Goal: Use online tool/utility: Utilize a website feature to perform a specific function

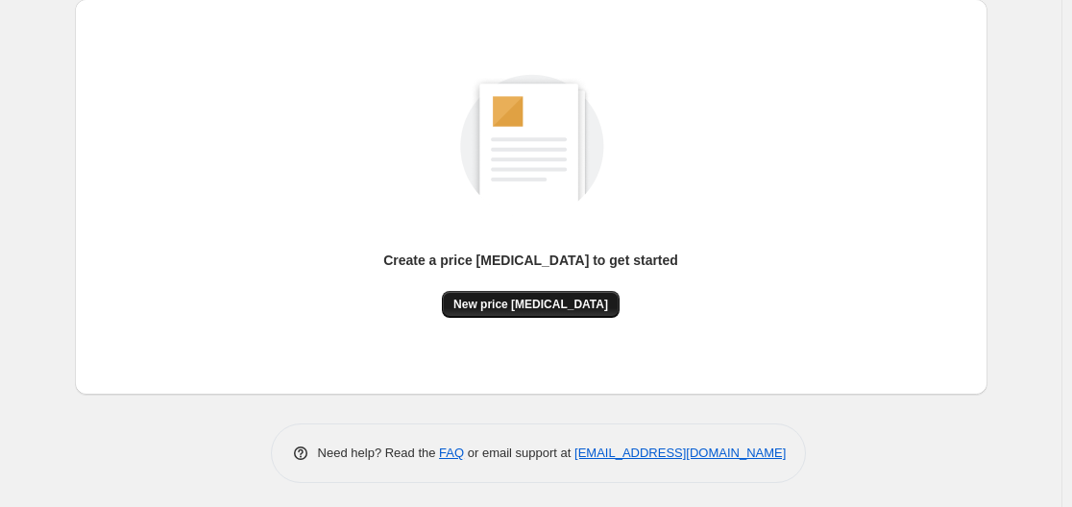
scroll to position [212, 0]
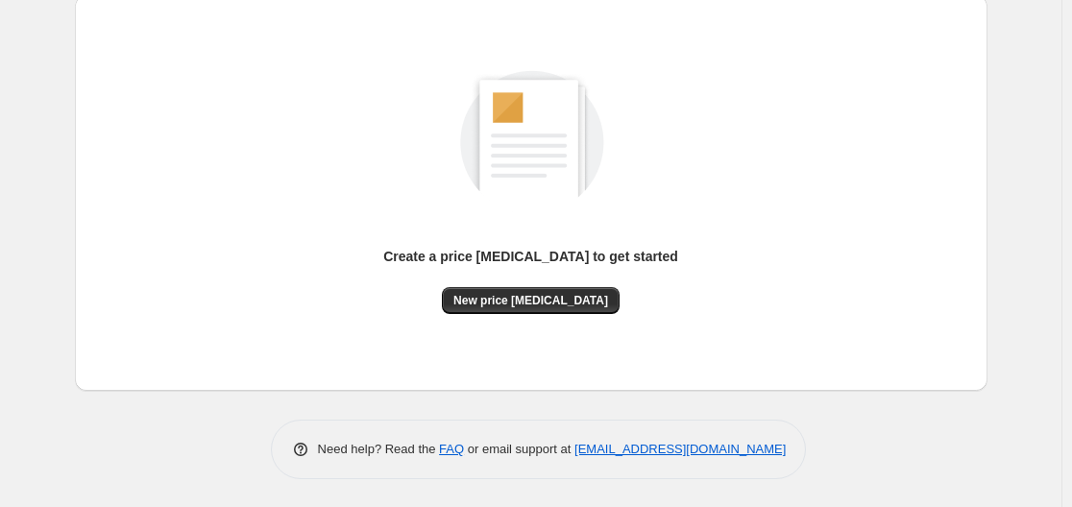
click at [525, 282] on div "Create a price [MEDICAL_DATA] to get started" at bounding box center [530, 267] width 295 height 40
click at [520, 299] on span "New price [MEDICAL_DATA]" at bounding box center [530, 300] width 155 height 15
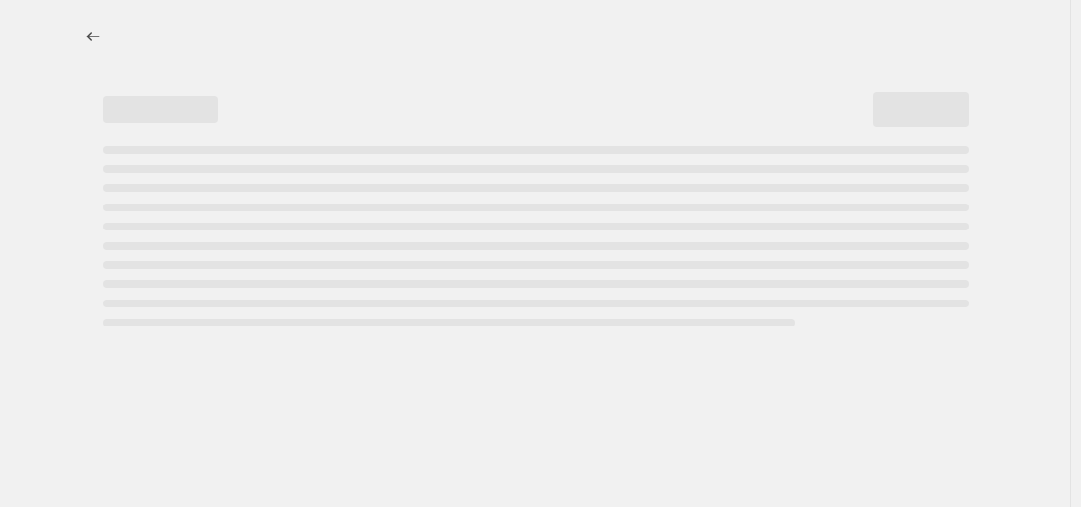
select select "percentage"
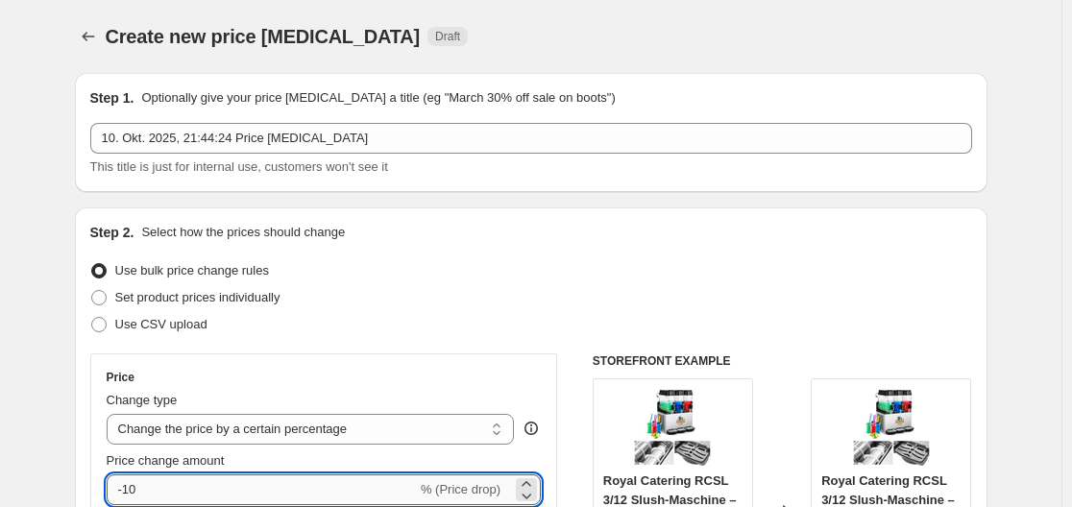
click at [176, 484] on input "-10" at bounding box center [262, 489] width 310 height 31
type input "-1"
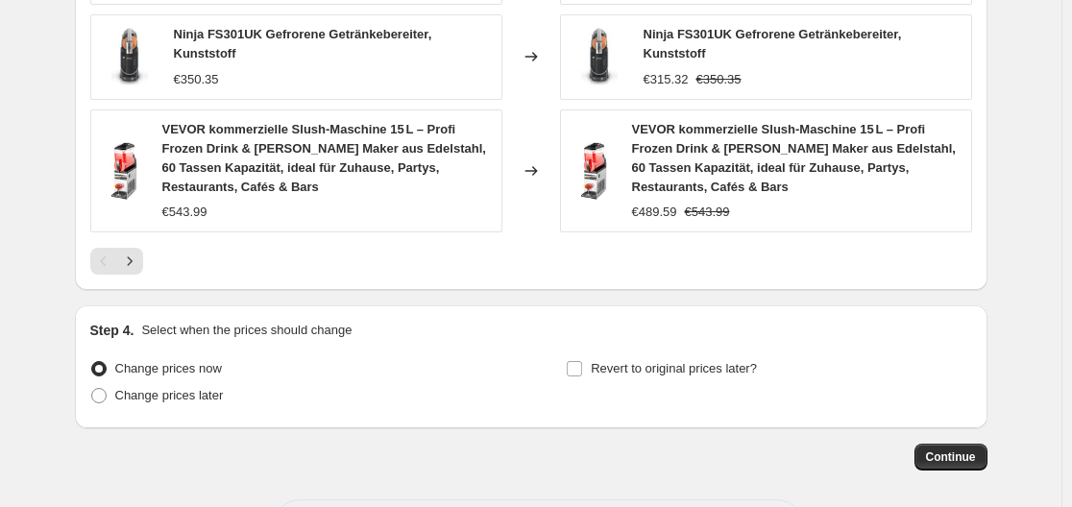
scroll to position [1559, 0]
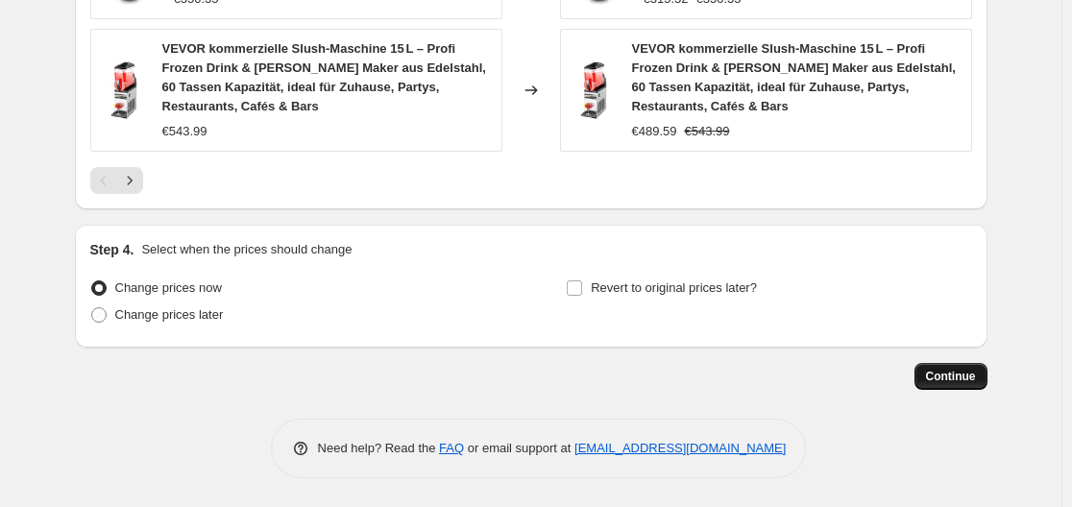
type input "-38"
click at [976, 369] on span "Continue" at bounding box center [951, 376] width 50 height 15
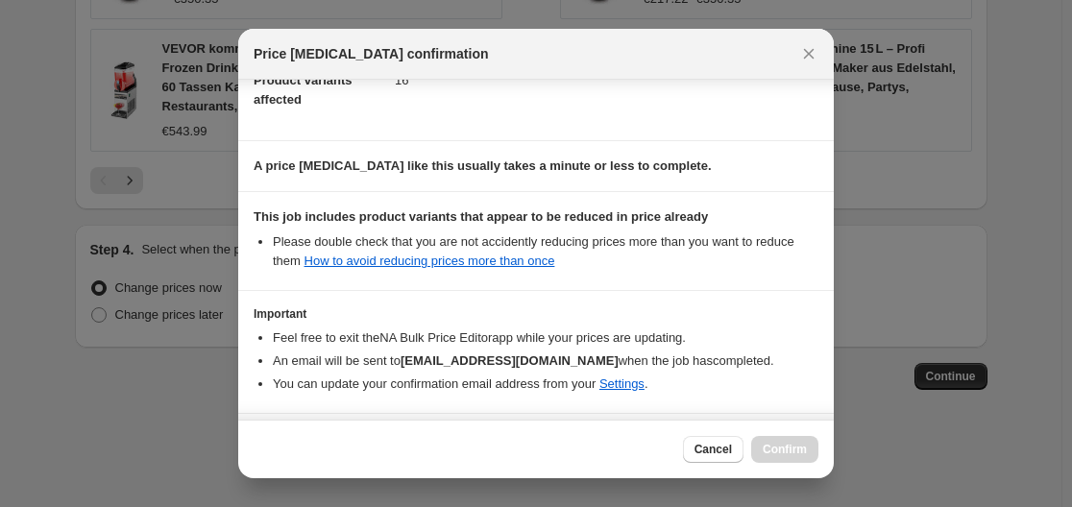
scroll to position [301, 0]
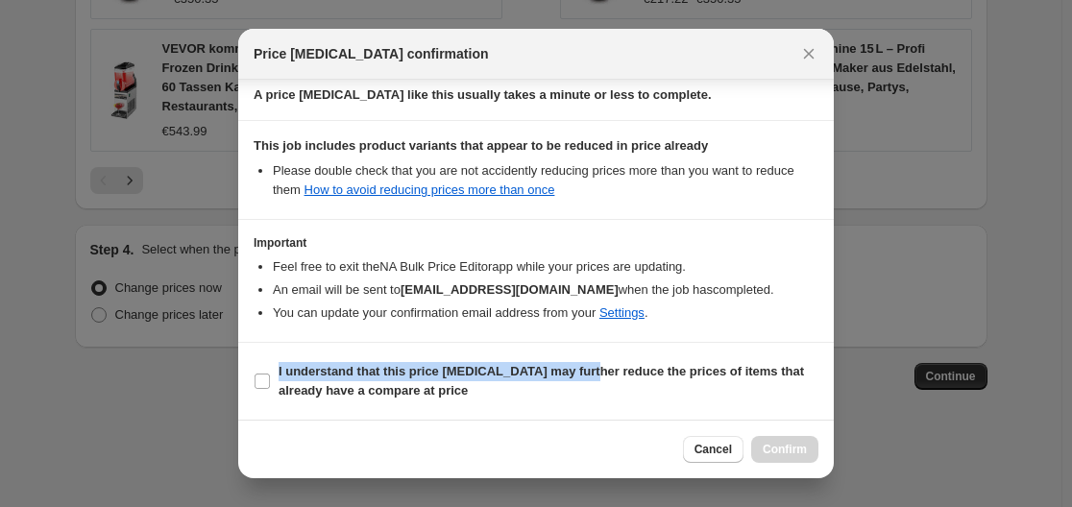
click at [583, 351] on section "I understand that this price [MEDICAL_DATA] may further reduce the prices of it…" at bounding box center [535, 381] width 595 height 77
click at [627, 382] on span "I understand that this price [MEDICAL_DATA] may further reduce the prices of it…" at bounding box center [548, 381] width 540 height 38
click at [270, 382] on input "I understand that this price [MEDICAL_DATA] may further reduce the prices of it…" at bounding box center [261, 380] width 15 height 15
checkbox input "true"
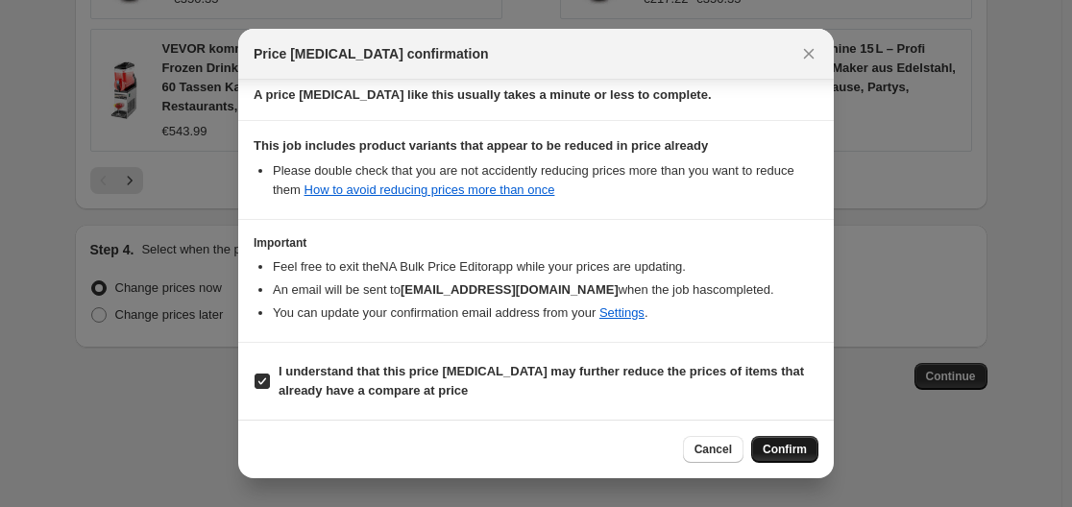
click at [771, 446] on span "Confirm" at bounding box center [784, 449] width 44 height 15
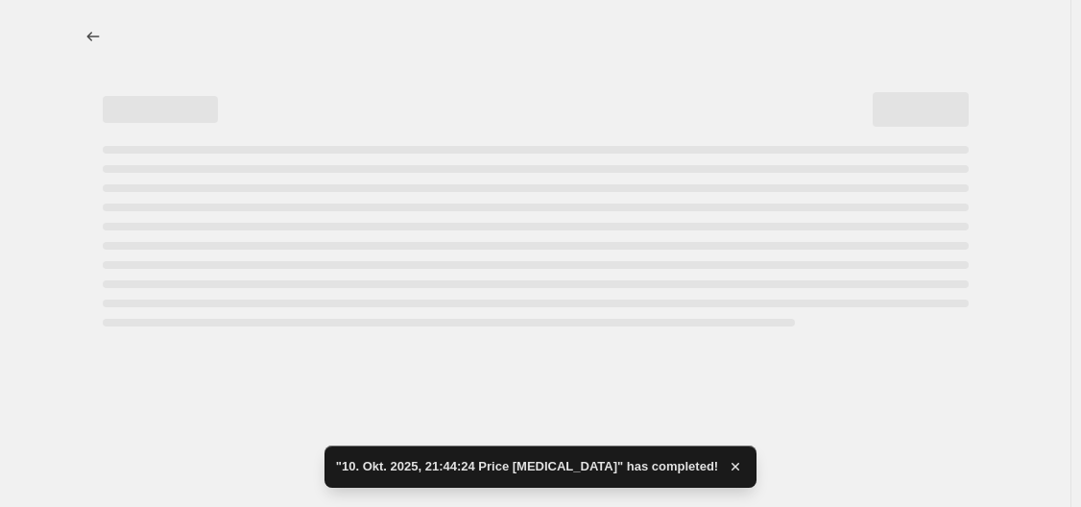
select select "percentage"
